Goal: Task Accomplishment & Management: Manage account settings

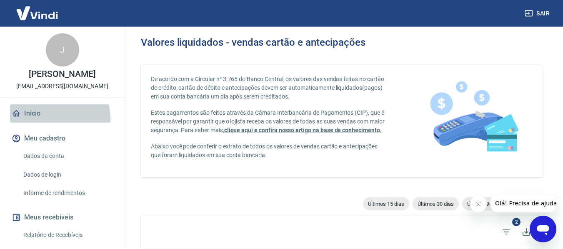
click at [42, 123] on link "Início" at bounding box center [62, 114] width 105 height 18
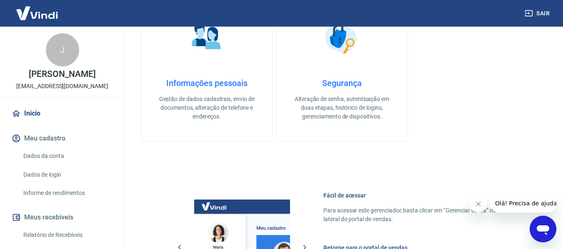
scroll to position [291, 0]
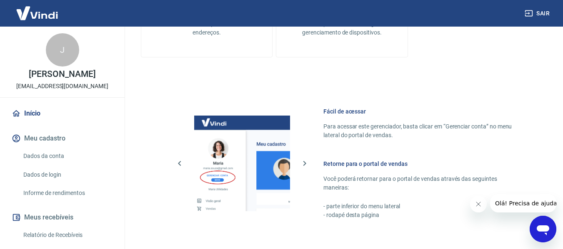
click at [540, 13] on button "Sair" at bounding box center [538, 13] width 30 height 15
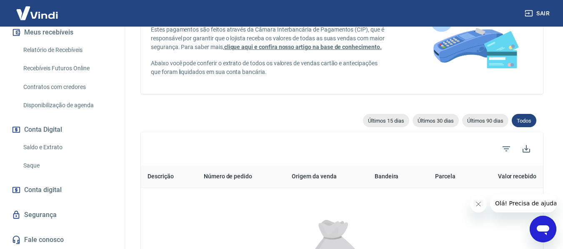
scroll to position [201, 0]
click at [35, 152] on link "Saldo e Extrato" at bounding box center [67, 147] width 95 height 17
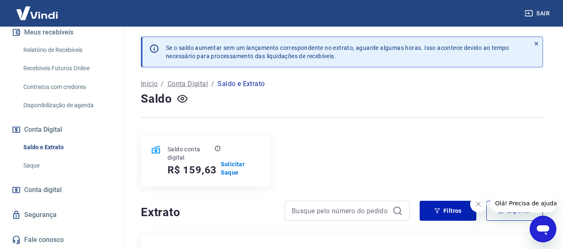
click at [539, 42] on div at bounding box center [536, 52] width 12 height 30
click at [52, 55] on link "Relatório de Recebíveis" at bounding box center [67, 50] width 95 height 17
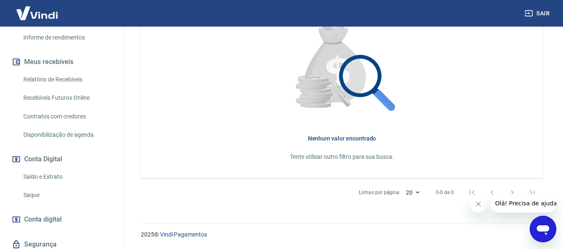
scroll to position [173, 0]
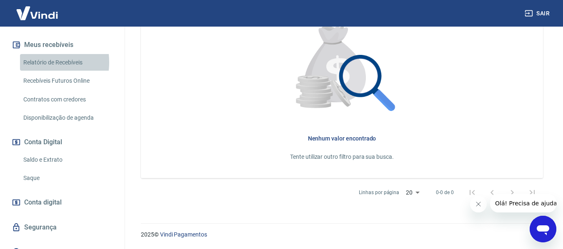
click at [35, 71] on link "Relatório de Recebíveis" at bounding box center [67, 62] width 95 height 17
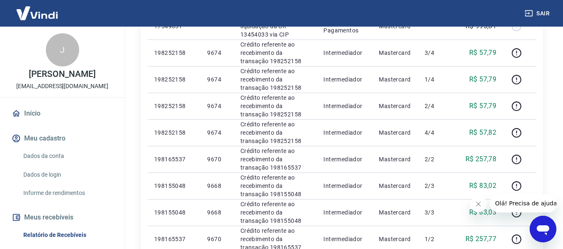
click at [35, 123] on link "Início" at bounding box center [62, 114] width 105 height 18
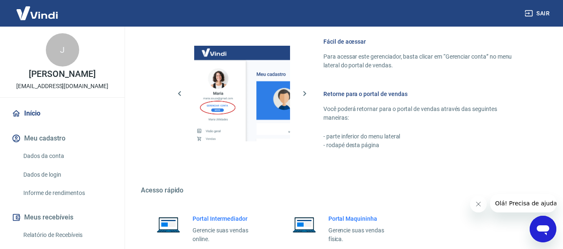
scroll to position [142, 0]
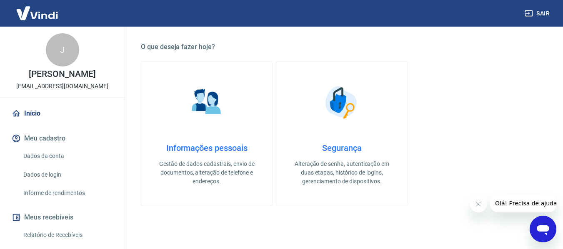
scroll to position [43, 0]
